Goal: Information Seeking & Learning: Learn about a topic

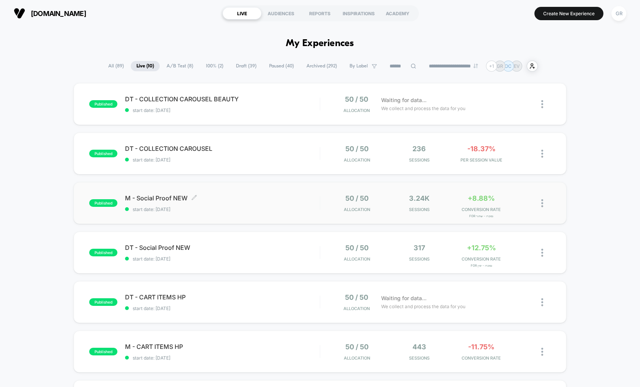
click at [288, 203] on div "M - Social Proof NEW Click to edit experience details Click to edit experience …" at bounding box center [222, 203] width 195 height 18
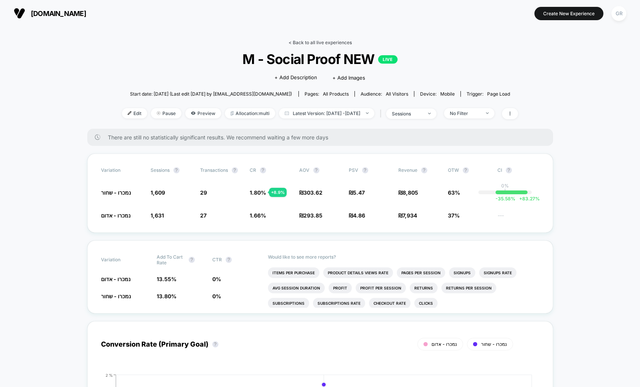
click at [332, 43] on link "< Back to all live experiences" at bounding box center [320, 43] width 63 height 6
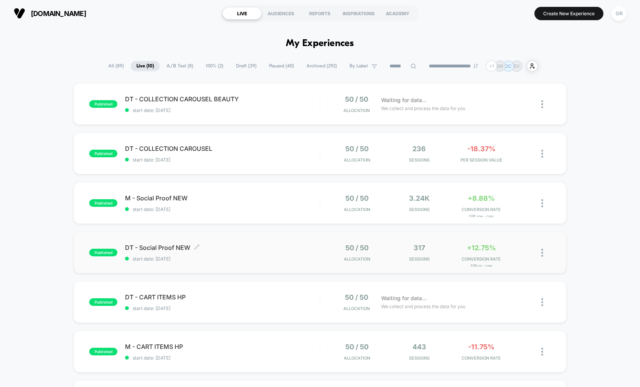
click at [261, 247] on span "DT - Social Proof NEW Click to edit experience details" at bounding box center [222, 248] width 195 height 8
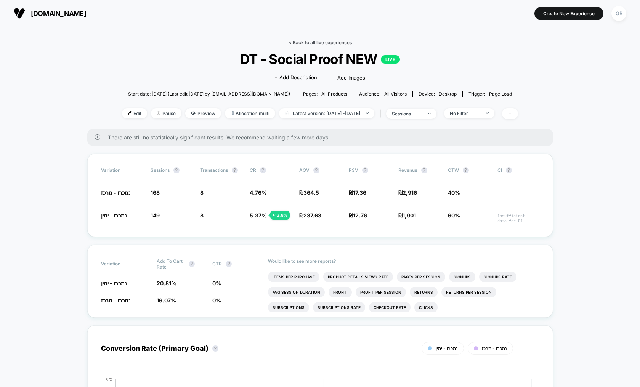
click at [327, 43] on link "< Back to all live experiences" at bounding box center [320, 43] width 63 height 6
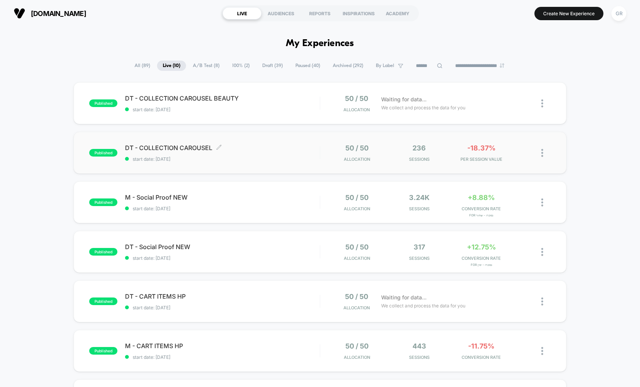
click at [289, 161] on span "start date: [DATE]" at bounding box center [222, 159] width 195 height 6
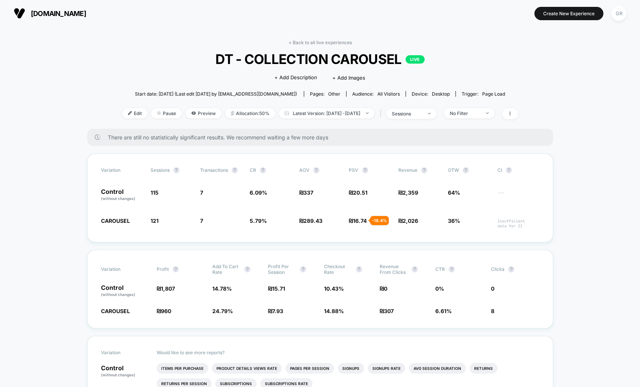
click at [319, 45] on div "< Back to all live experiences DT - COLLECTION CAROUSEL LIVE Click to edit expe…" at bounding box center [320, 84] width 396 height 89
click at [321, 44] on link "< Back to all live experiences" at bounding box center [320, 43] width 63 height 6
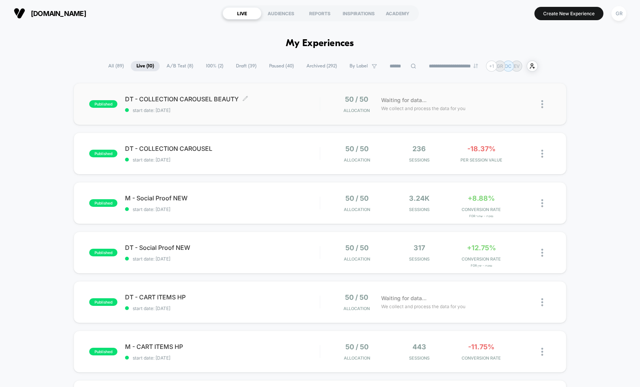
click at [279, 109] on span "start date: [DATE]" at bounding box center [222, 111] width 195 height 6
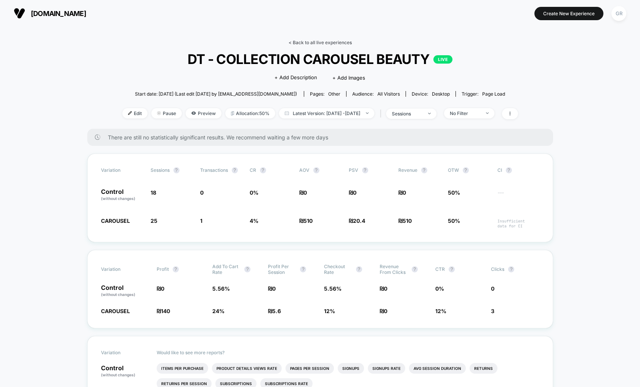
click at [329, 44] on link "< Back to all live experiences" at bounding box center [320, 43] width 63 height 6
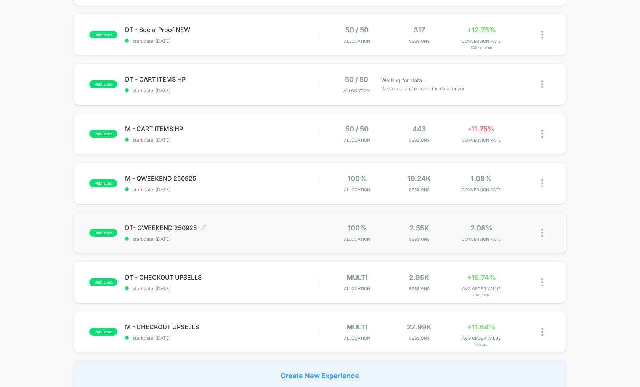
scroll to position [220, 0]
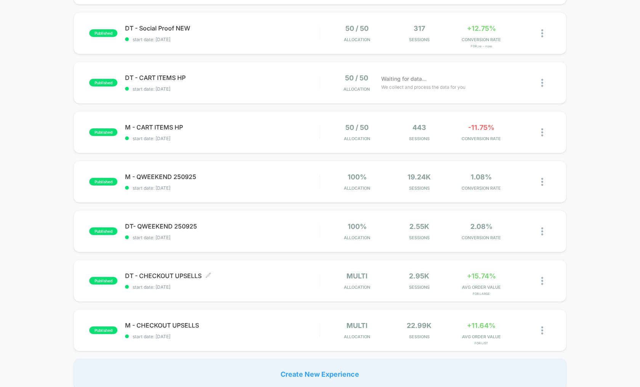
click at [292, 279] on span "DT - CHECKOUT UPSELLS Click to edit experience details" at bounding box center [222, 276] width 195 height 8
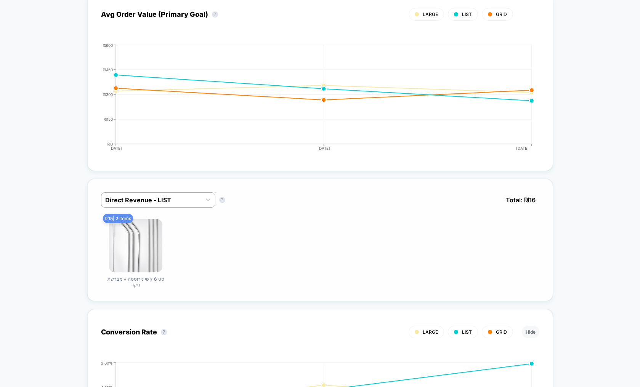
scroll to position [384, 0]
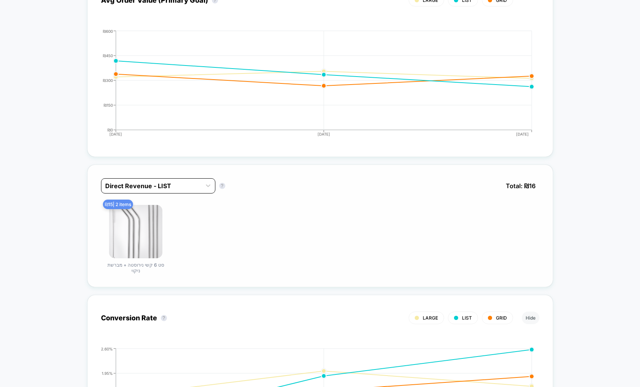
click at [184, 188] on div at bounding box center [151, 185] width 92 height 9
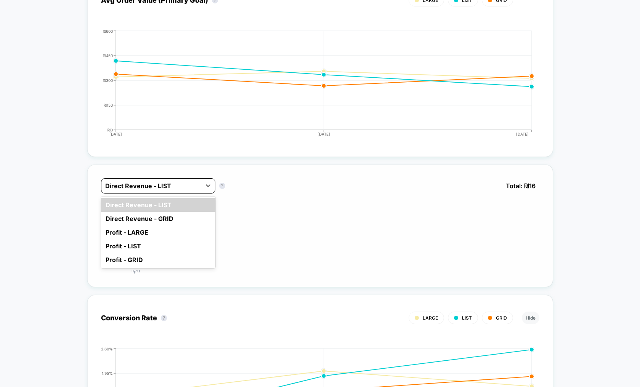
click at [184, 188] on div at bounding box center [151, 185] width 92 height 9
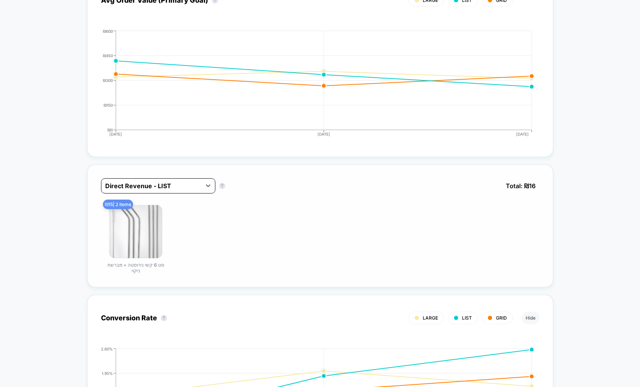
click at [180, 191] on div "Direct Revenue - LIST" at bounding box center [151, 186] width 100 height 12
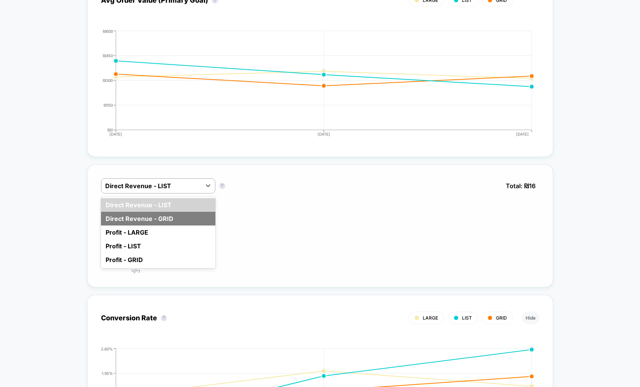
click at [154, 219] on div "Direct Revenue - GRID" at bounding box center [158, 219] width 114 height 14
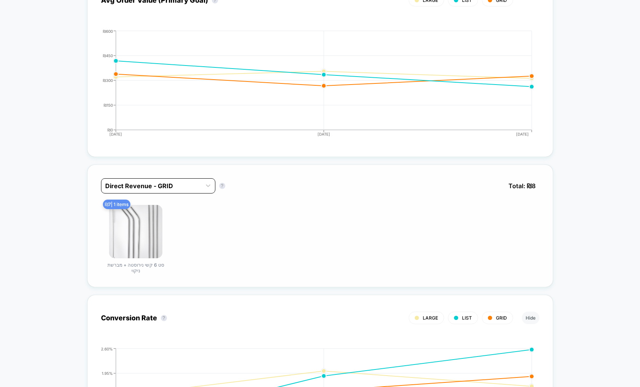
click at [181, 189] on div at bounding box center [151, 185] width 92 height 9
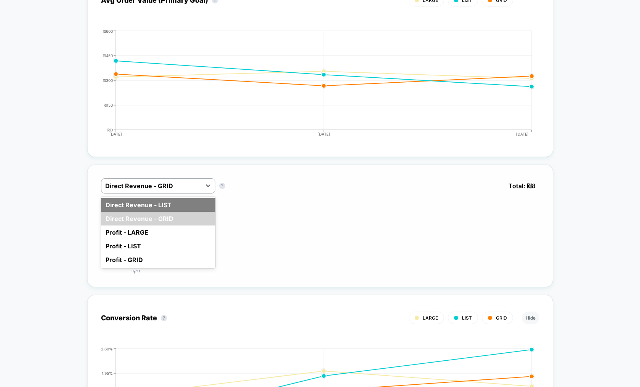
click at [170, 204] on div "Direct Revenue - LIST" at bounding box center [158, 205] width 114 height 14
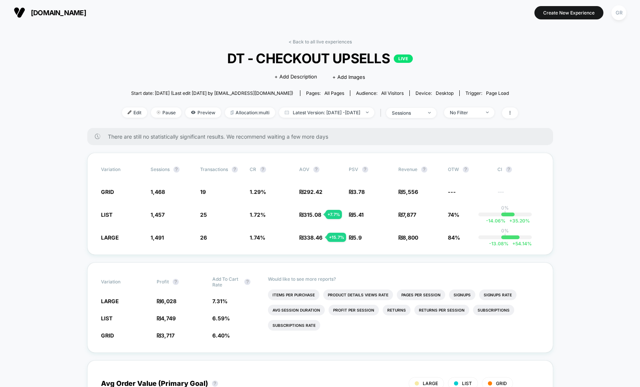
scroll to position [0, 0]
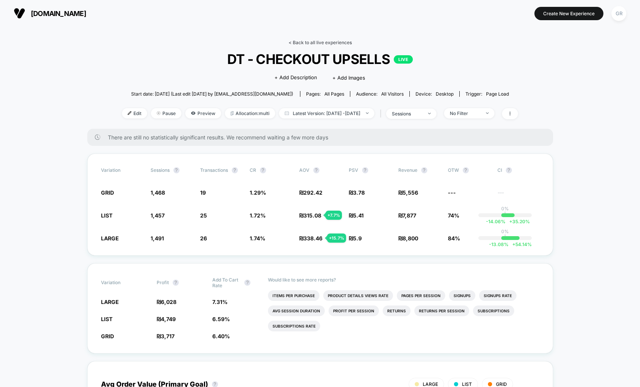
click at [328, 44] on link "< Back to all live experiences" at bounding box center [320, 43] width 63 height 6
